Goal: Information Seeking & Learning: Get advice/opinions

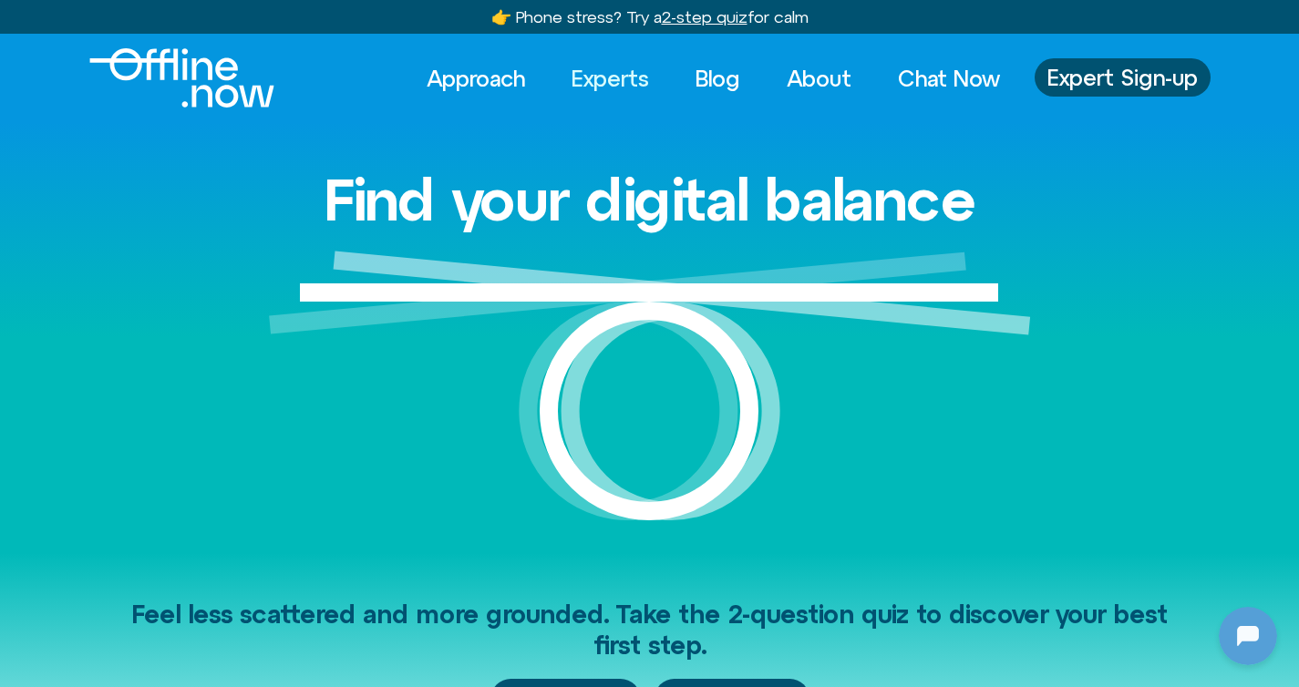
click at [593, 81] on link "Experts" at bounding box center [610, 78] width 110 height 40
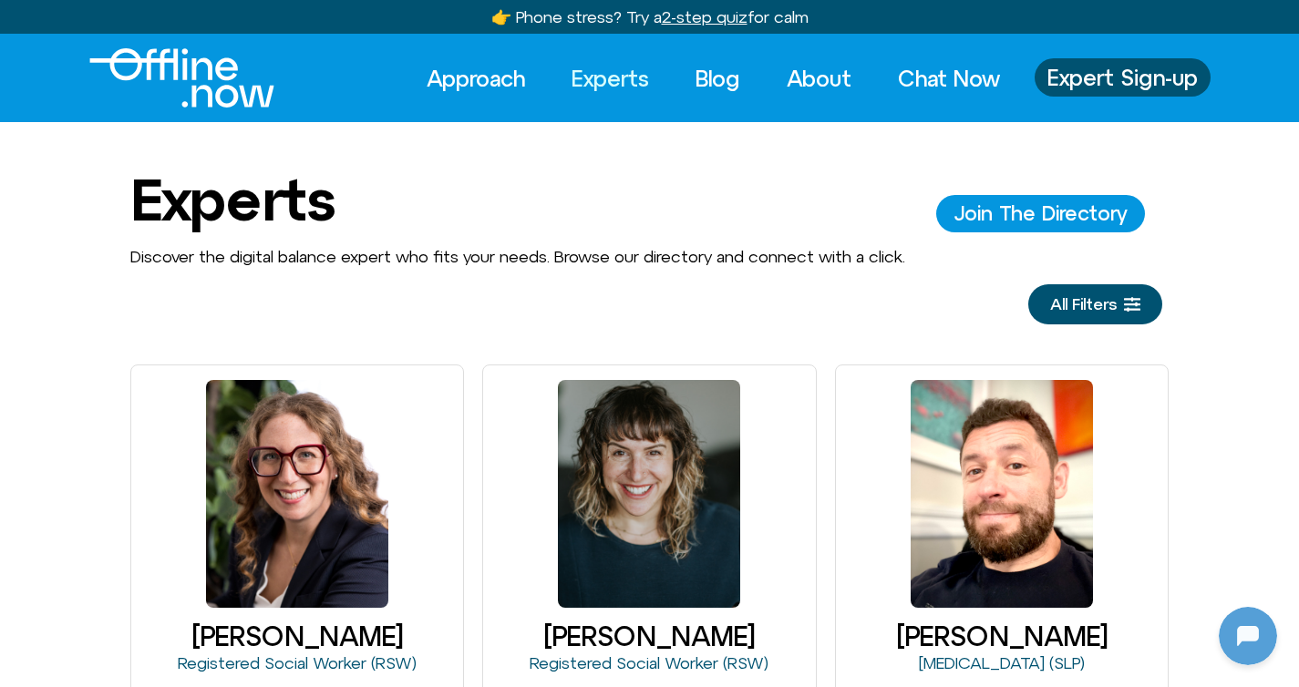
click at [1099, 308] on span "All Filters" at bounding box center [1083, 304] width 67 height 18
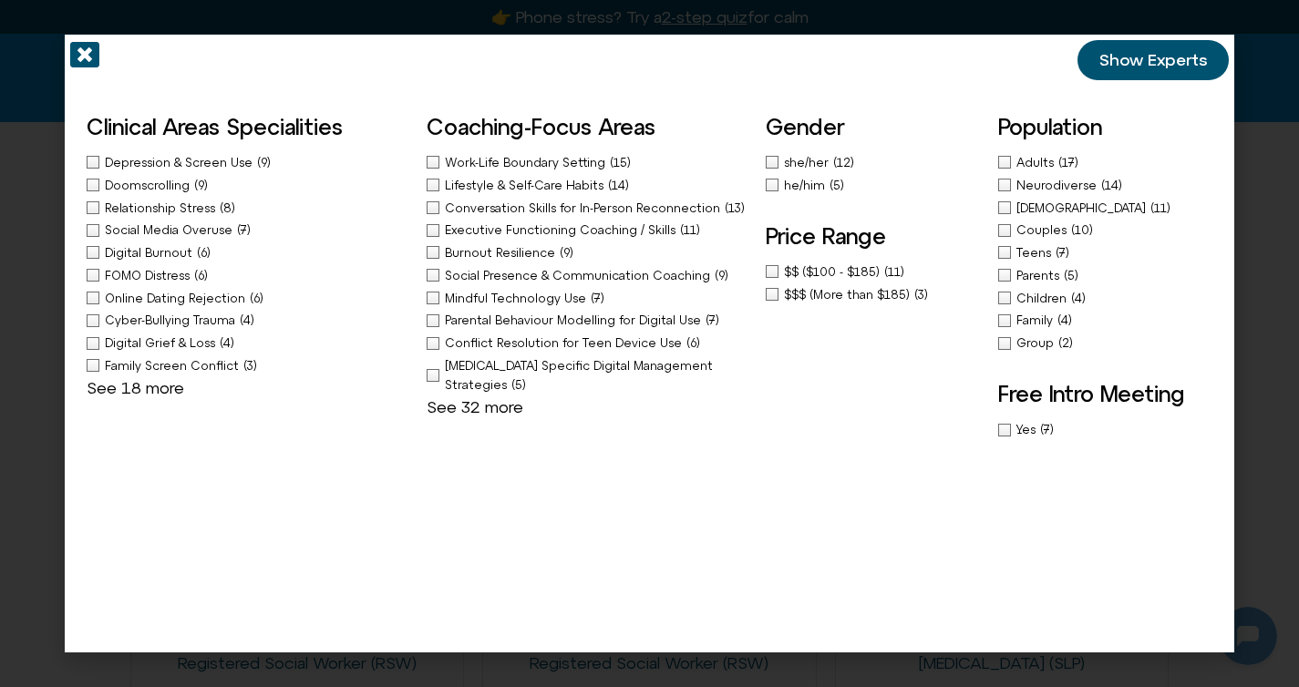
click at [87, 281] on div "FOMO Distress (6)" at bounding box center [247, 275] width 321 height 19
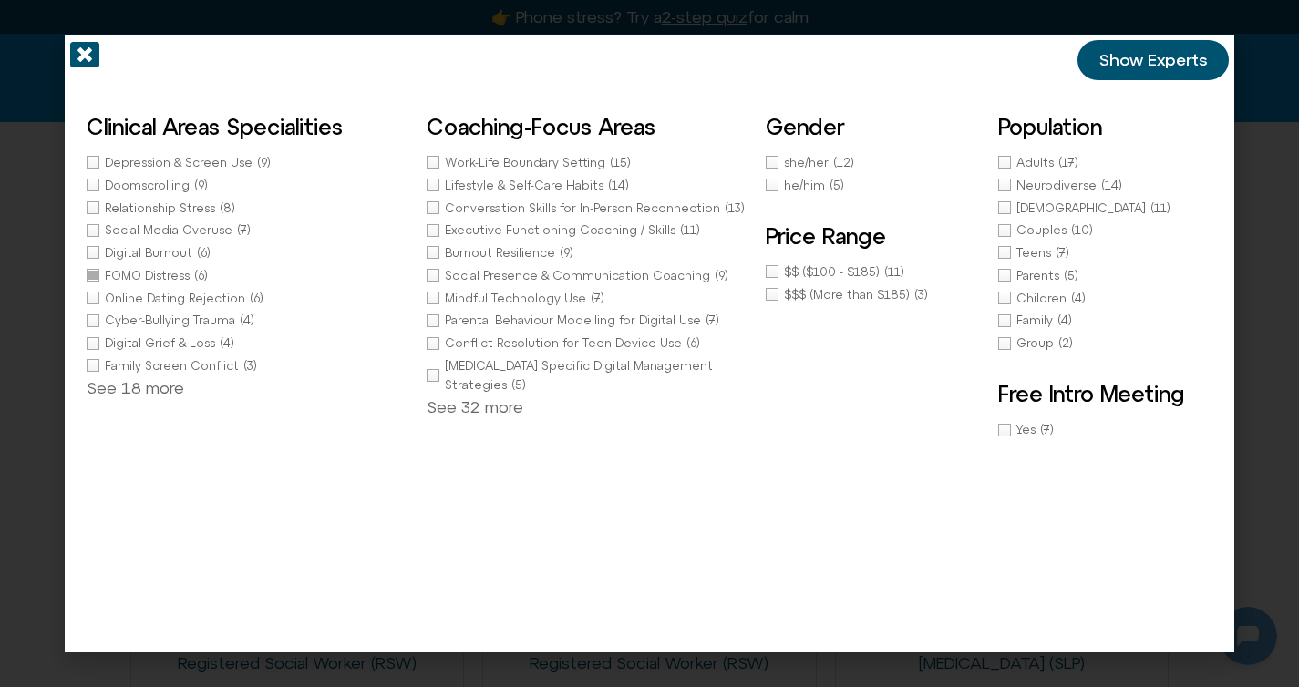
click at [1160, 62] on span "Show Experts" at bounding box center [1153, 60] width 108 height 18
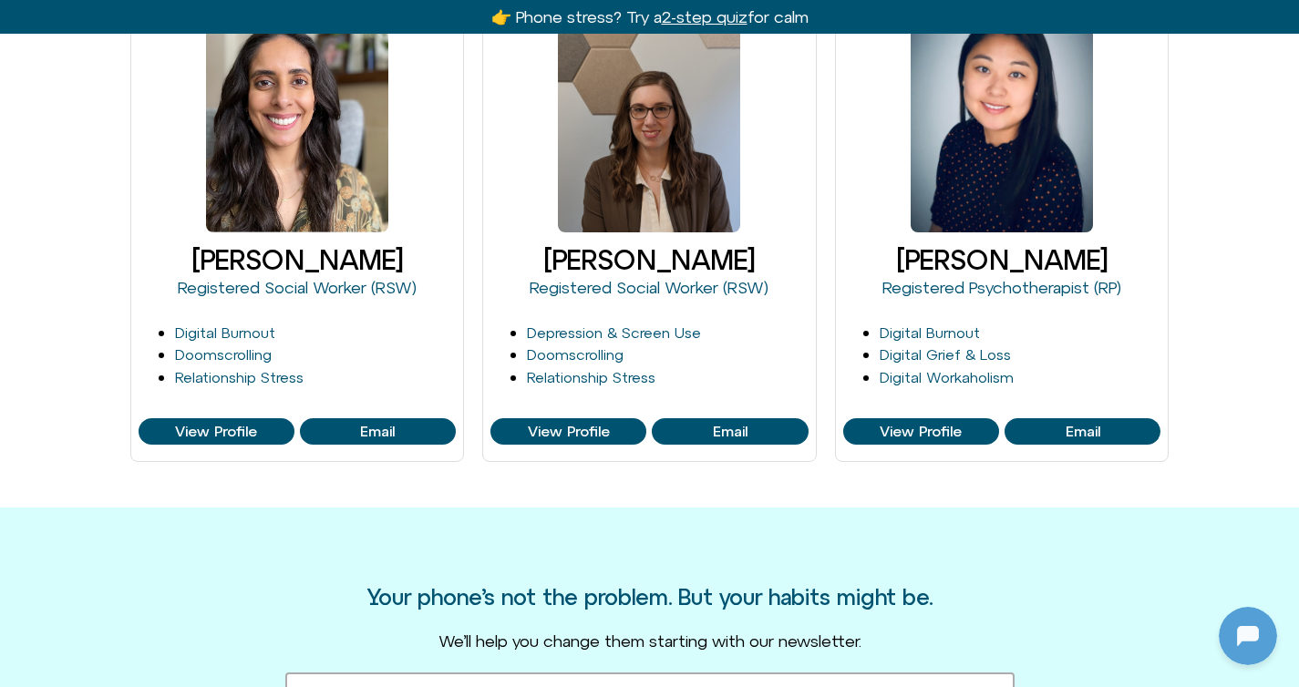
scroll to position [935, 0]
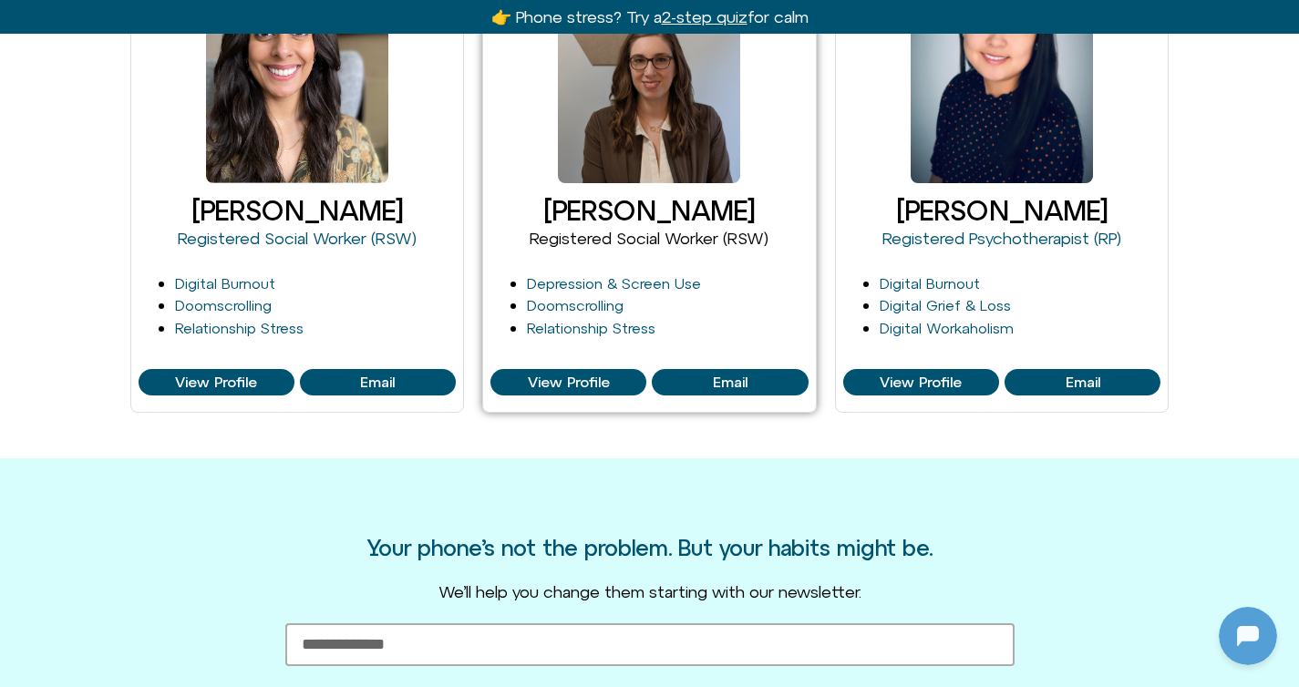
click at [607, 245] on link "Registered Social Worker (RSW)" at bounding box center [649, 238] width 239 height 19
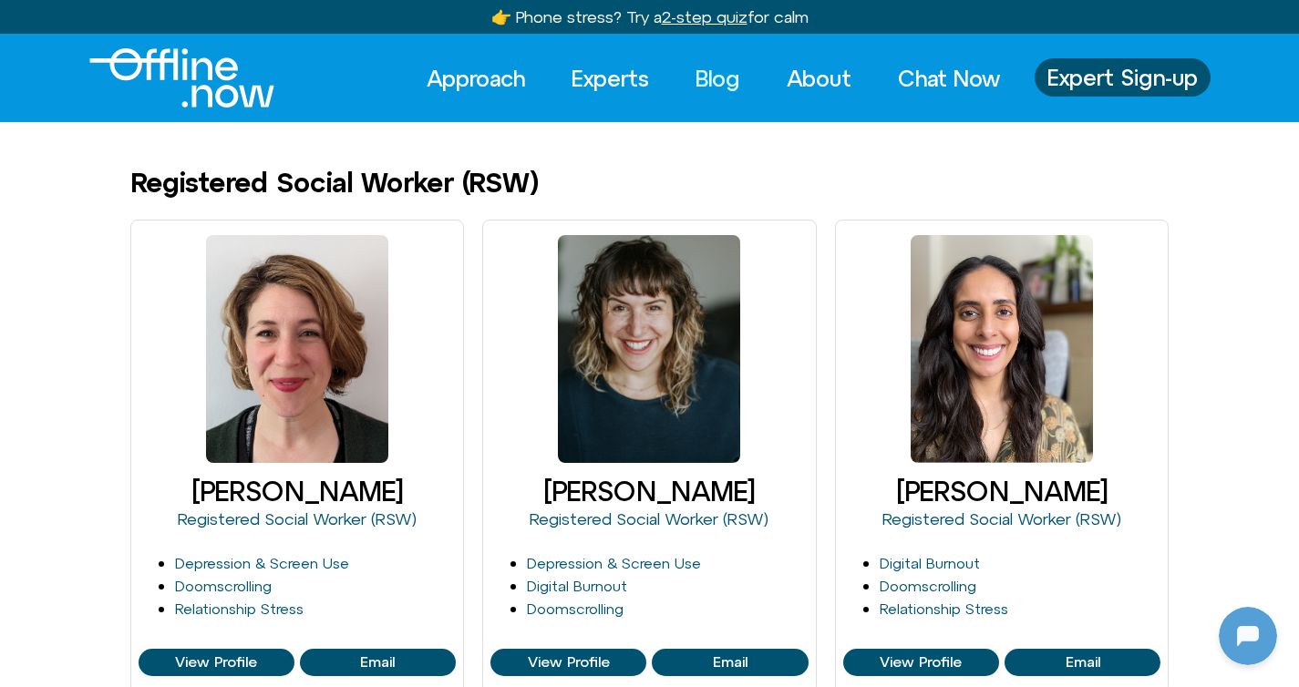
click at [688, 91] on link "Blog" at bounding box center [717, 78] width 77 height 40
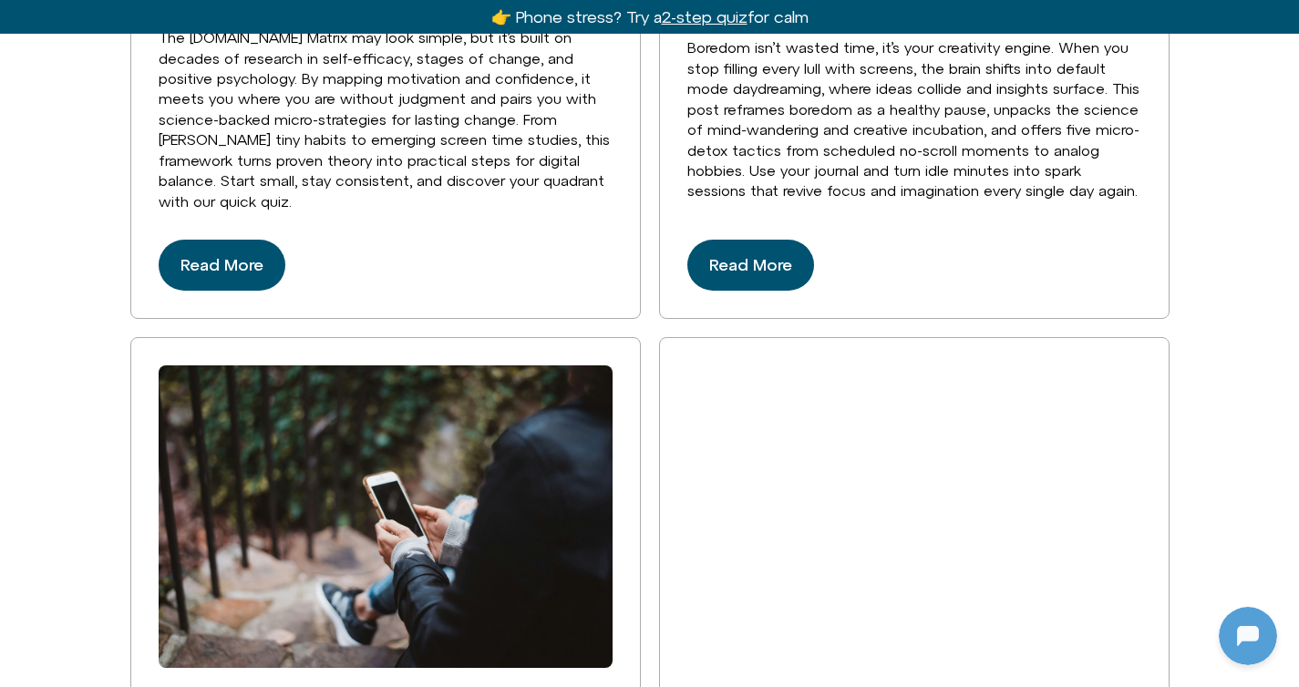
scroll to position [2150, 0]
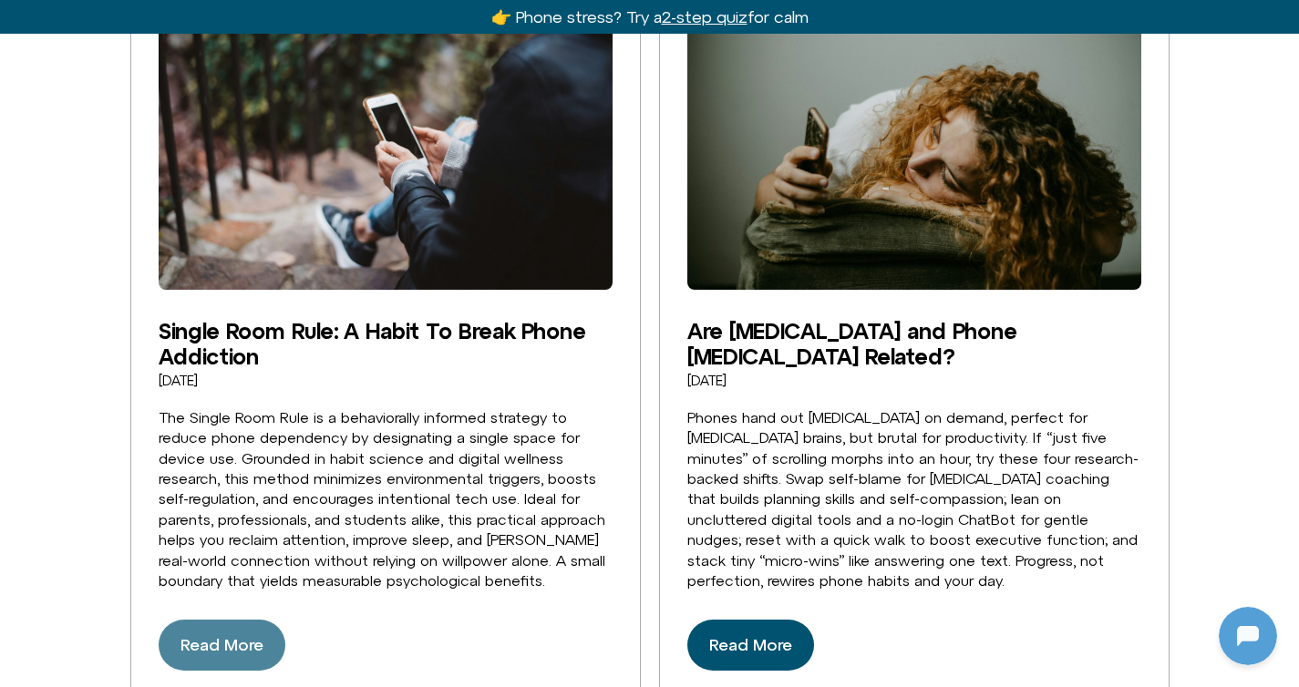
click at [209, 648] on span "Read More" at bounding box center [221, 645] width 83 height 29
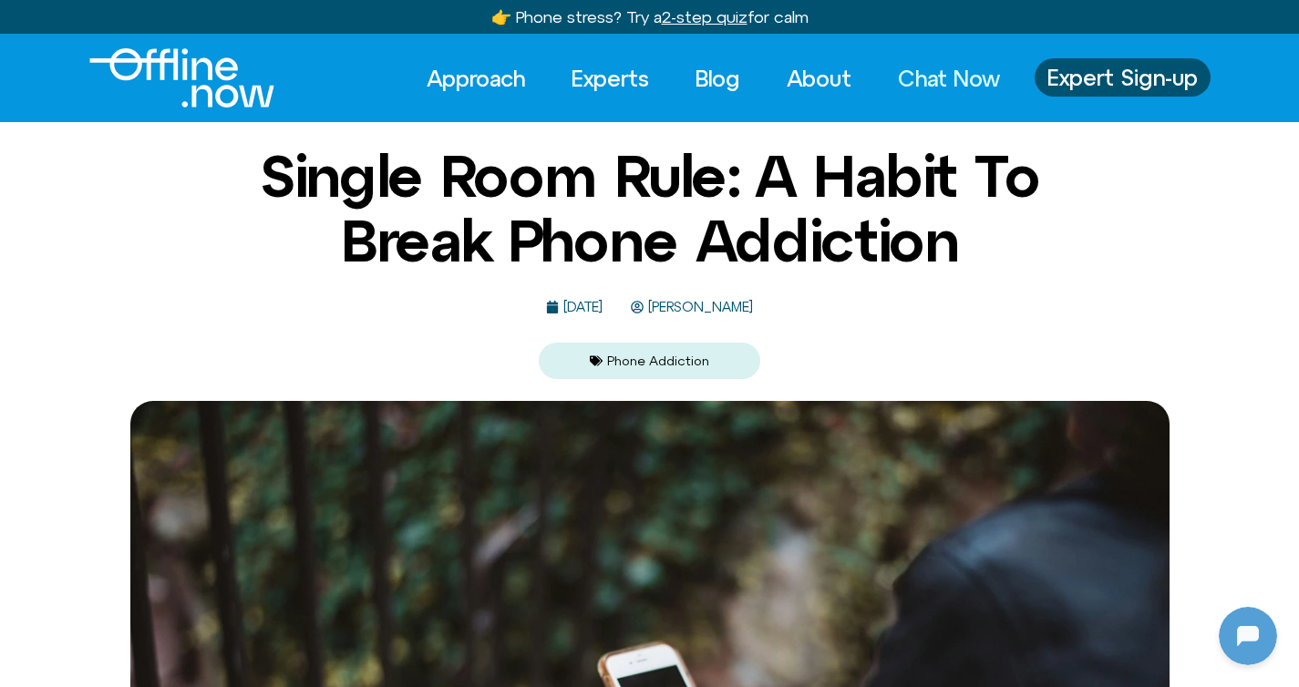
click at [969, 83] on link "Chat Now" at bounding box center [948, 78] width 135 height 40
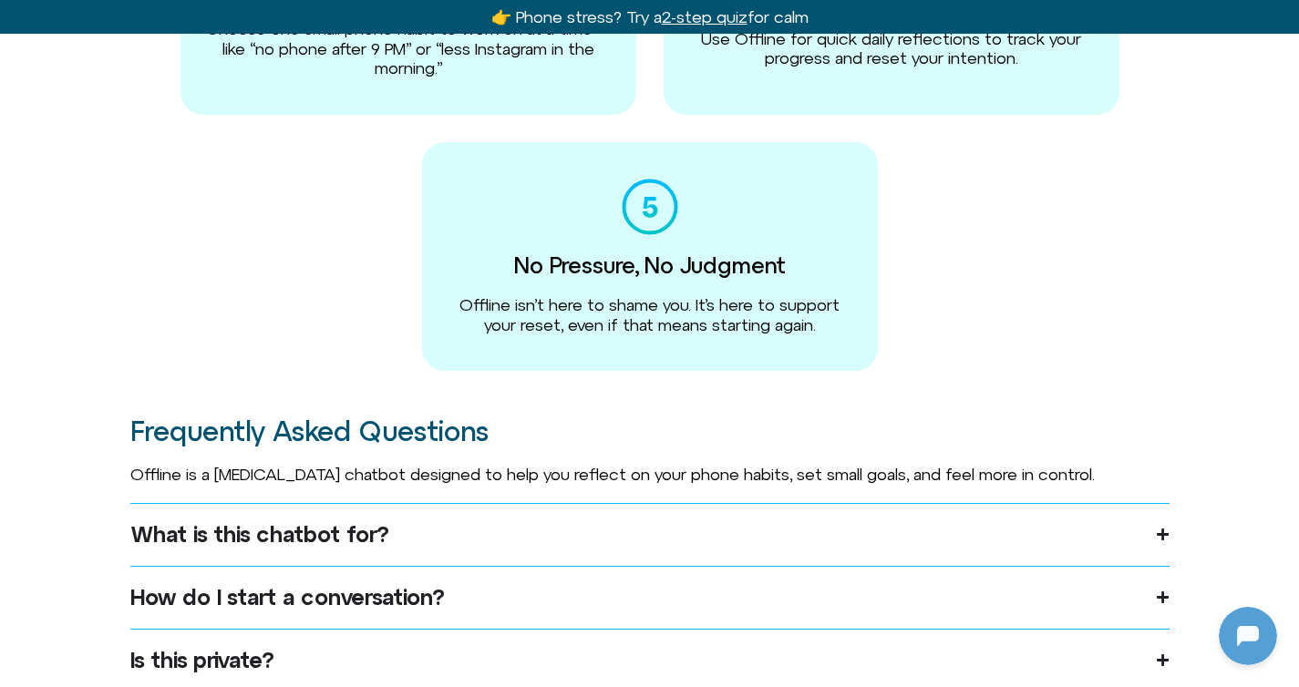
scroll to position [883, 0]
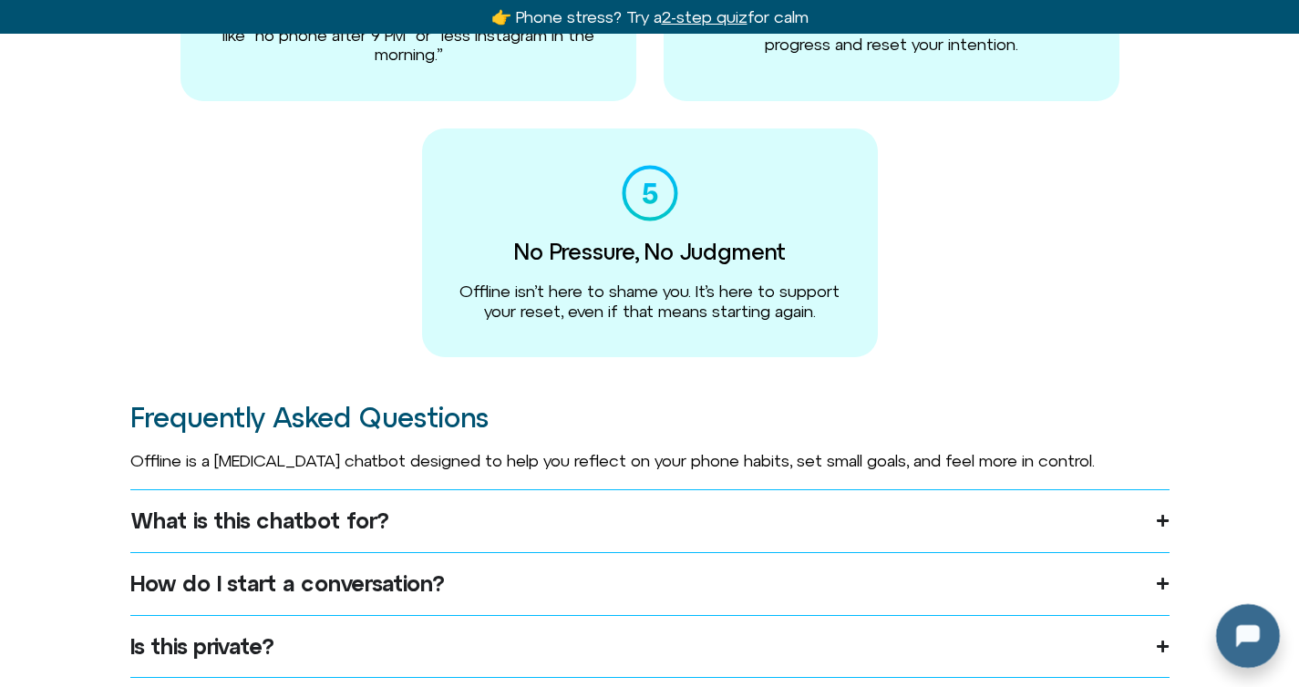
click at [1233, 615] on div at bounding box center [1244, 632] width 58 height 58
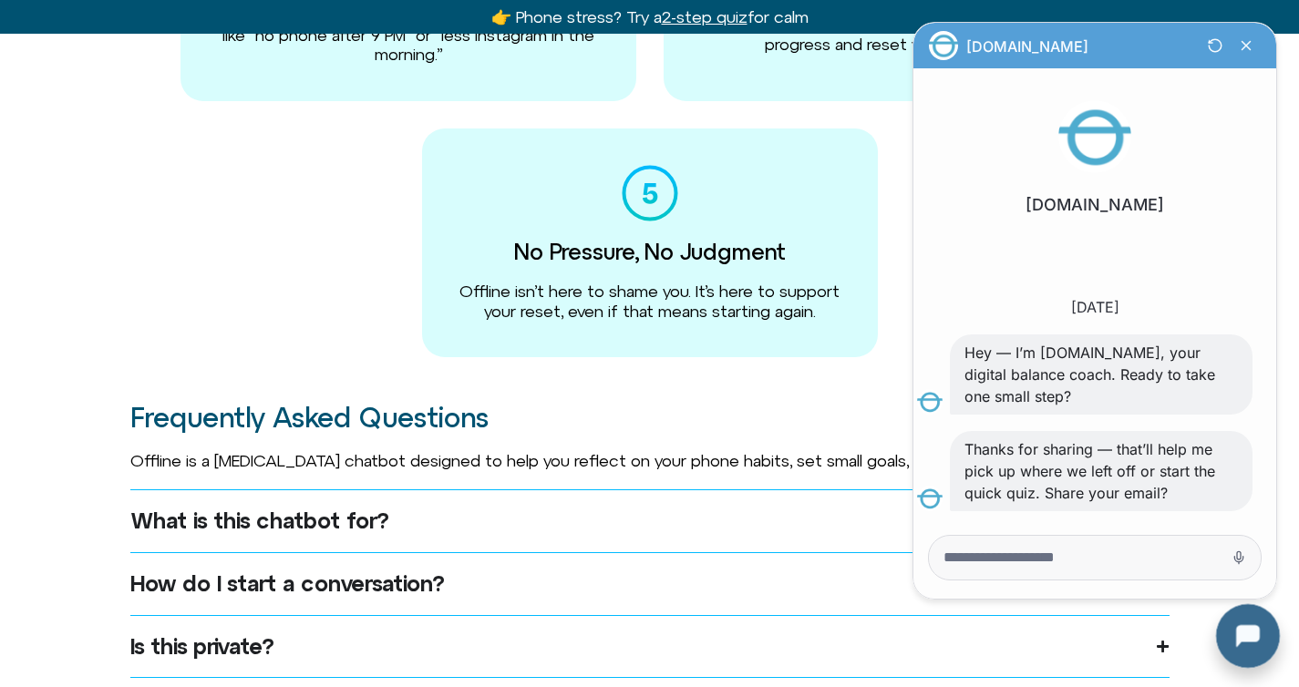
scroll to position [12, 0]
click at [1233, 622] on div at bounding box center [1244, 632] width 58 height 58
